Goal: Task Accomplishment & Management: Manage account settings

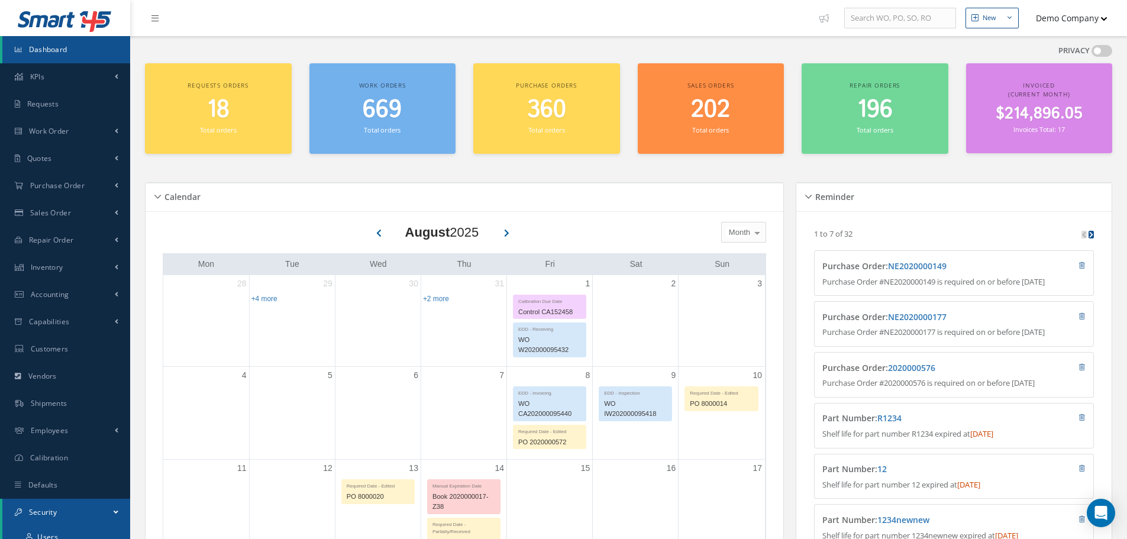
click at [71, 534] on link "Users" at bounding box center [66, 537] width 128 height 22
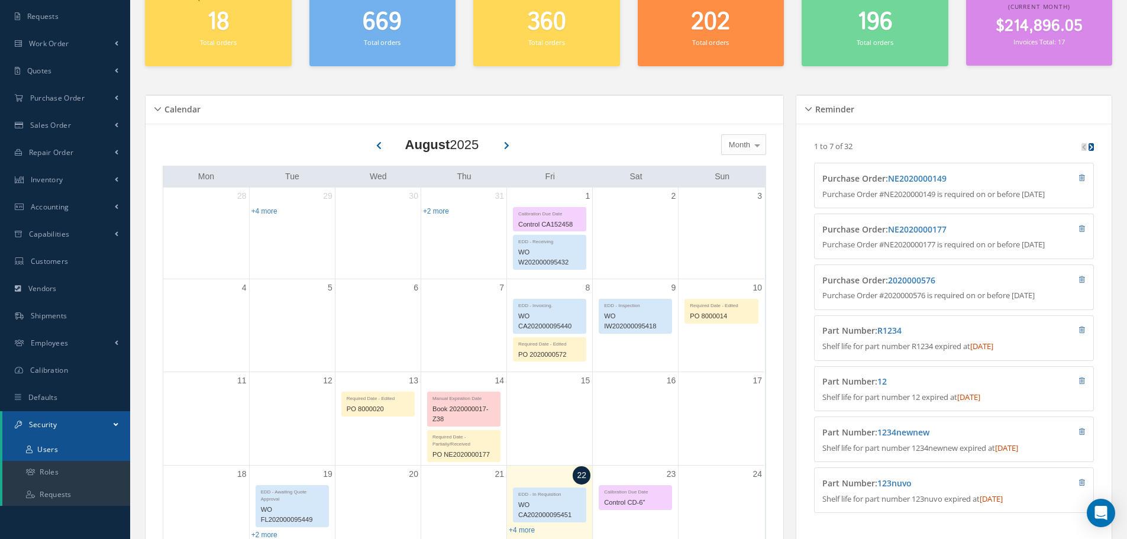
scroll to position [237, 0]
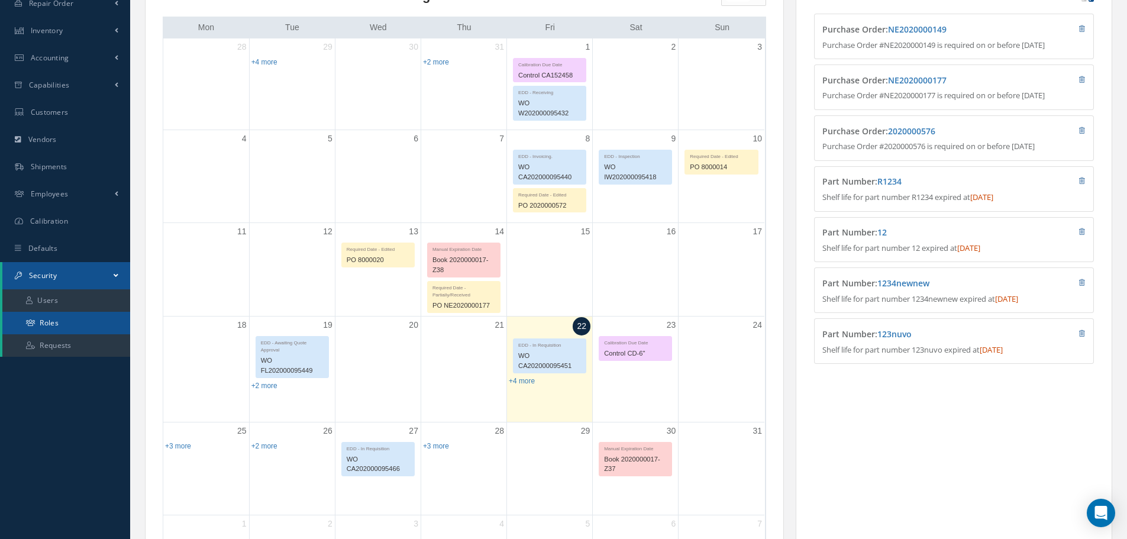
click at [67, 325] on link "Roles" at bounding box center [66, 323] width 128 height 22
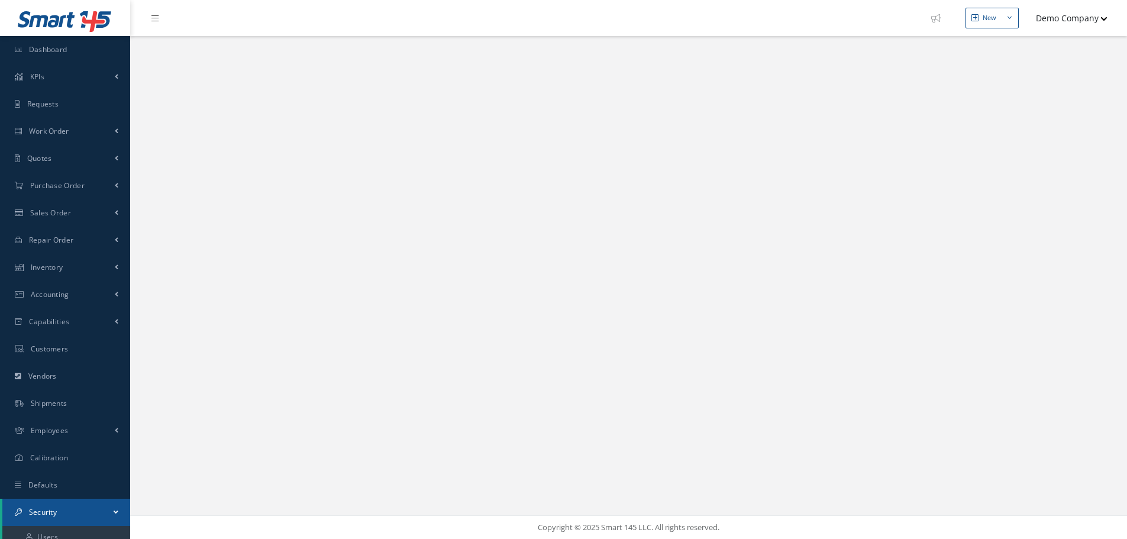
select select "25"
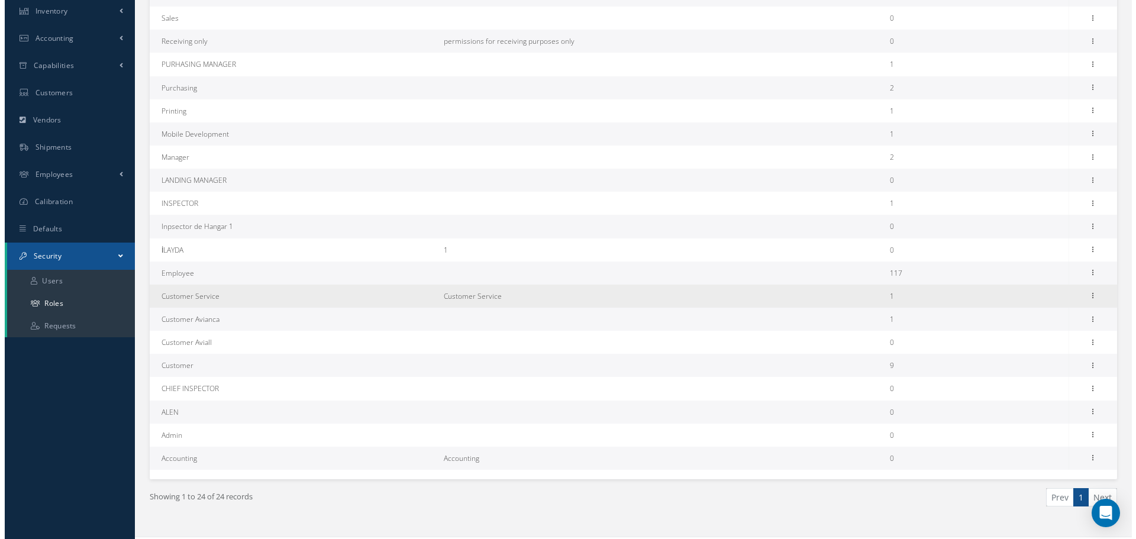
scroll to position [277, 0]
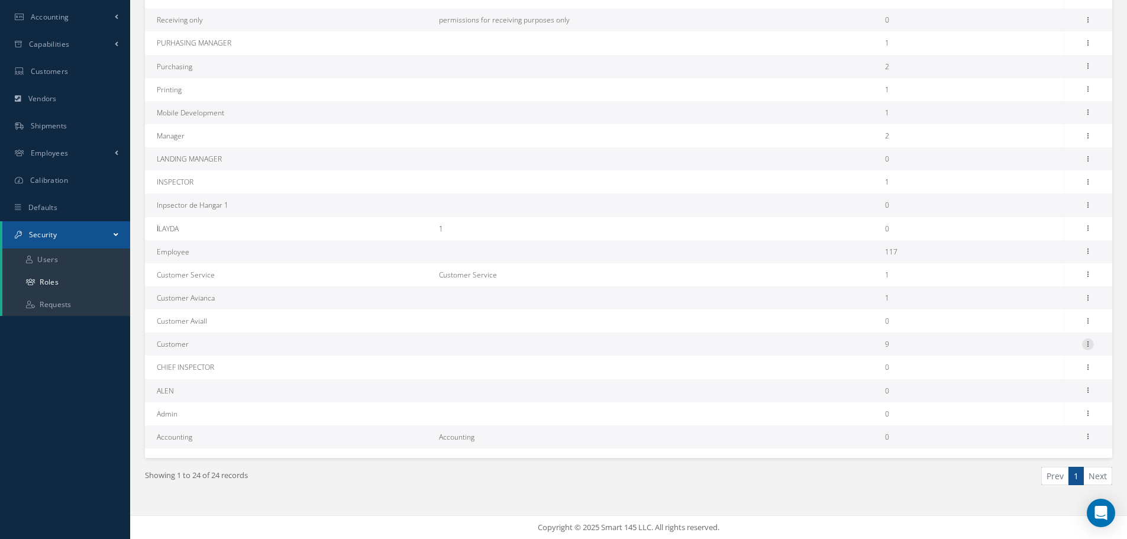
click at [1088, 347] on icon at bounding box center [1088, 342] width 12 height 9
click at [1062, 365] on link "Permissions" at bounding box center [1033, 367] width 93 height 15
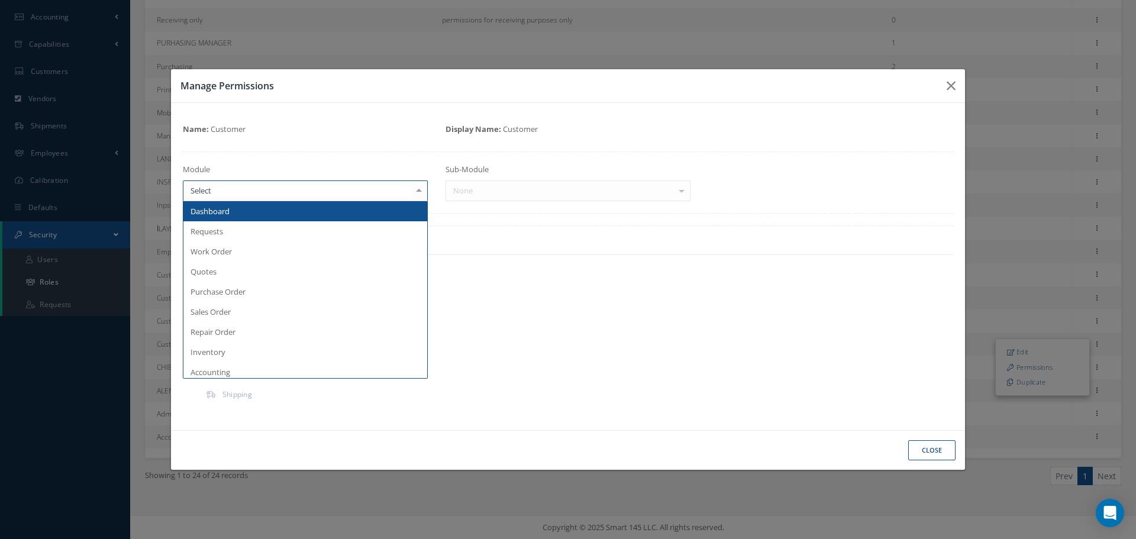
click at [335, 186] on div at bounding box center [305, 190] width 245 height 21
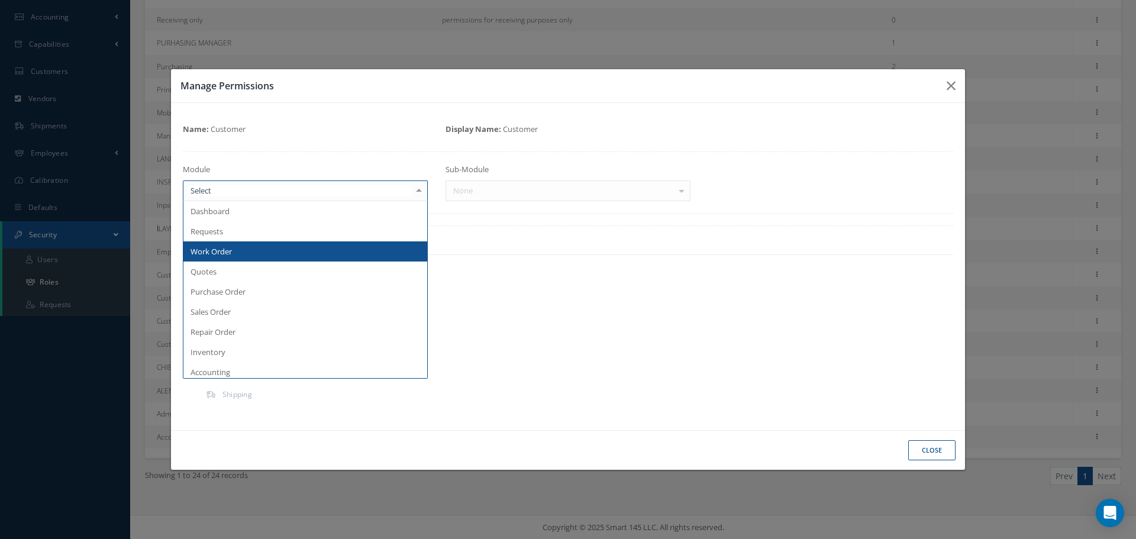
click at [240, 251] on span "Work Order" at bounding box center [305, 251] width 244 height 20
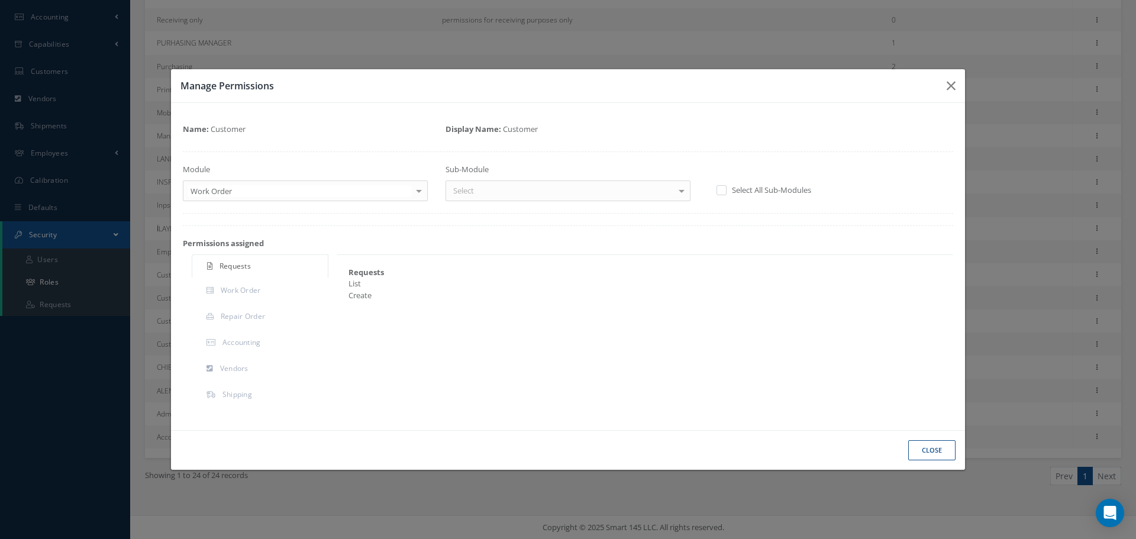
click at [481, 190] on div "Select" at bounding box center [567, 190] width 245 height 21
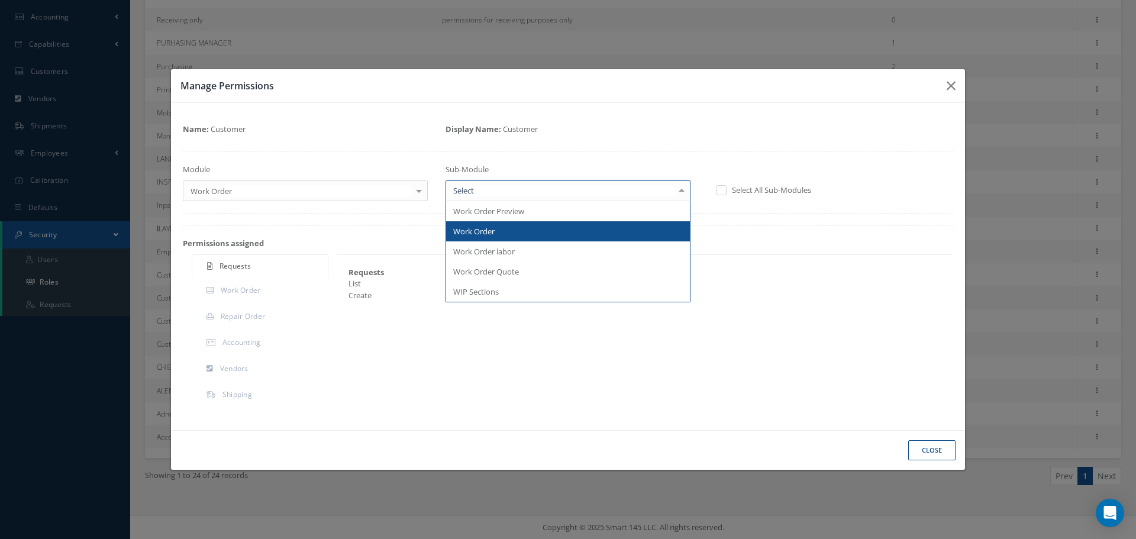
click at [490, 222] on span "Work Order" at bounding box center [568, 231] width 244 height 20
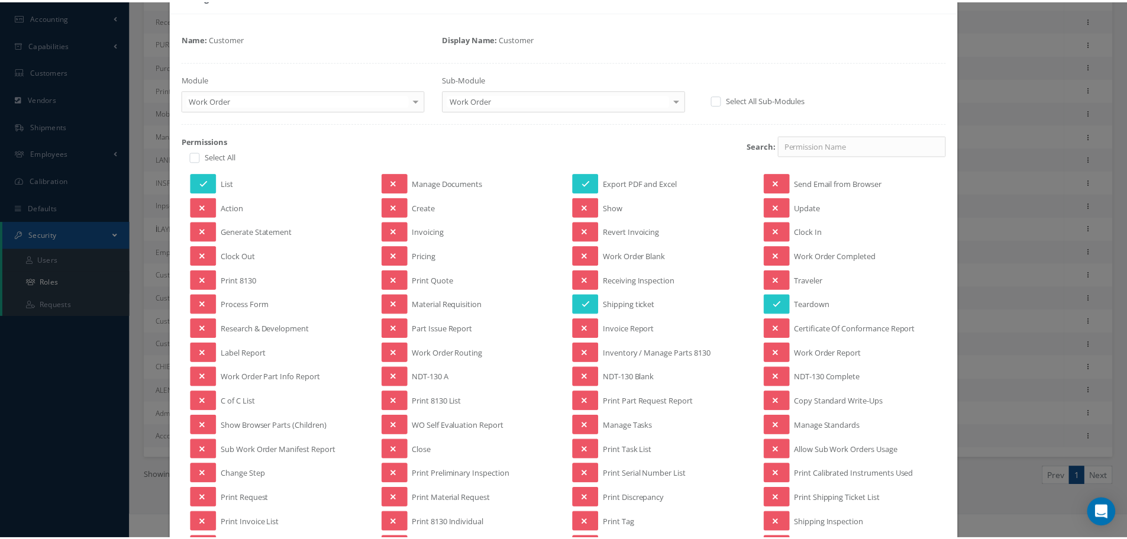
scroll to position [0, 0]
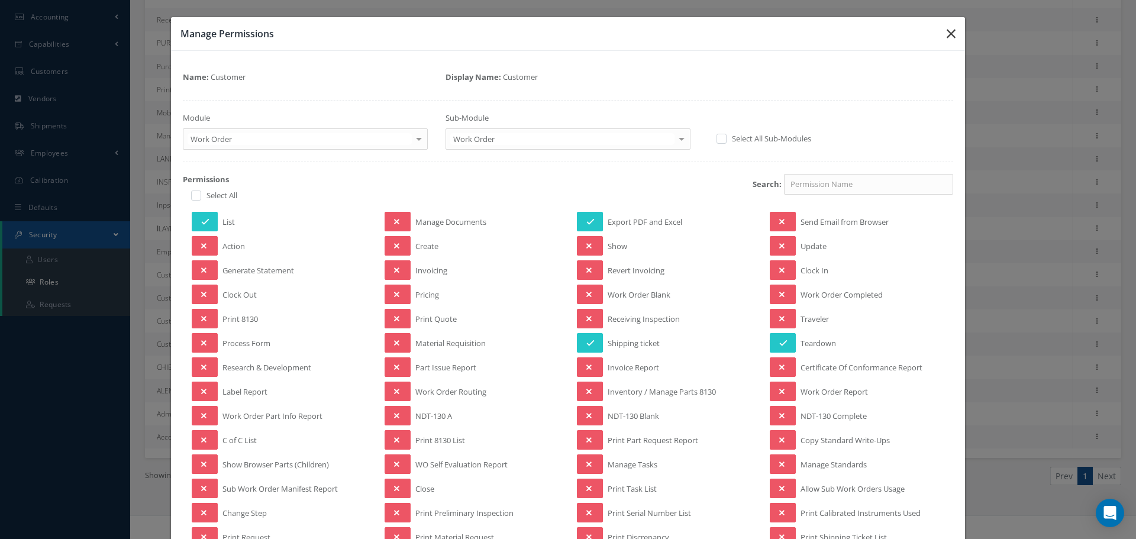
click at [946, 30] on icon "button" at bounding box center [950, 34] width 9 height 14
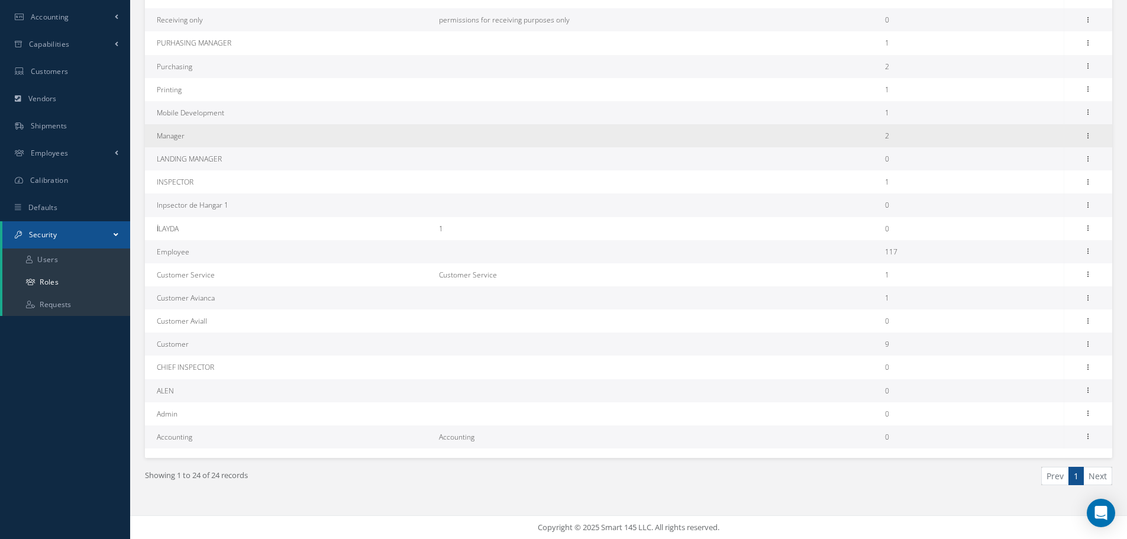
click at [960, 128] on td "2" at bounding box center [972, 135] width 184 height 23
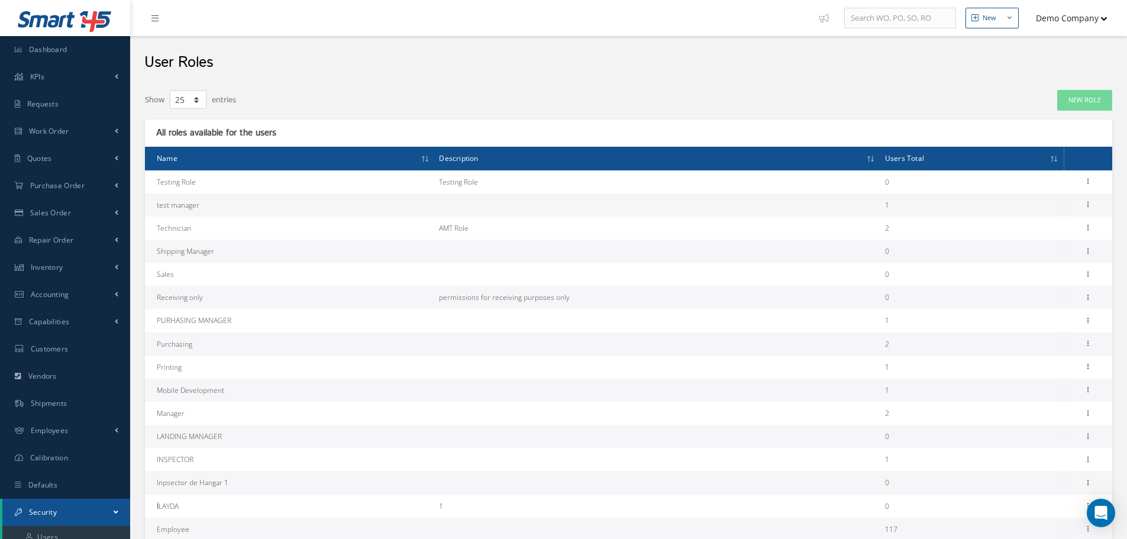
click at [1098, 22] on button "Demo Company" at bounding box center [1065, 18] width 83 height 23
drag, startPoint x: 484, startPoint y: 35, endPoint x: 459, endPoint y: 68, distance: 40.9
click at [484, 35] on nav "New New Work Order New Purchase Order New Customer Quote New Sales Order New Re…" at bounding box center [628, 18] width 997 height 36
